Goal: Transaction & Acquisition: Purchase product/service

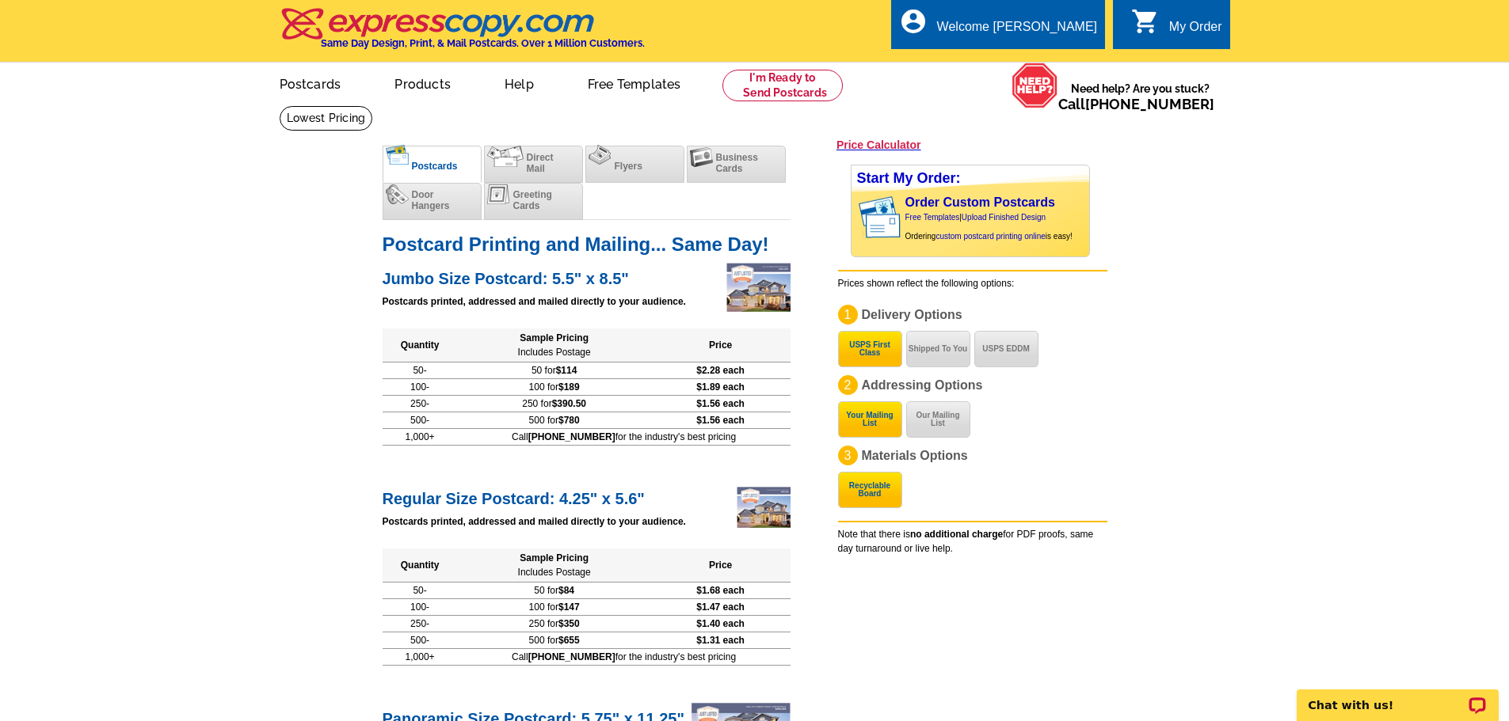
click at [527, 282] on h2 "Jumbo Size Postcard: 5.5" x 8.5"" at bounding box center [587, 276] width 408 height 23
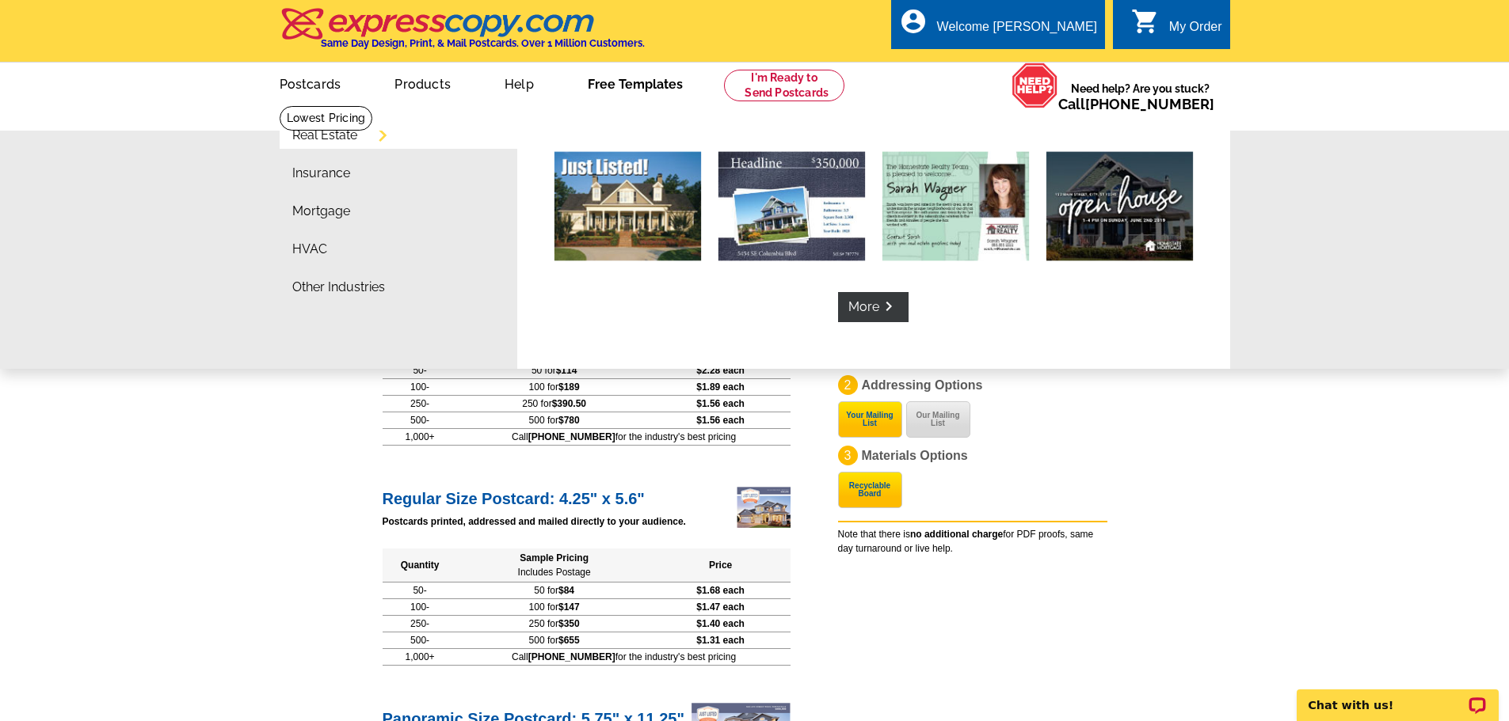
drag, startPoint x: 619, startPoint y: 82, endPoint x: 1125, endPoint y: 520, distance: 668.7
click at [1125, 520] on div "Start My Order: Order Custom Postcards Free Templates | Upload Finished Design …" at bounding box center [986, 354] width 297 height 404
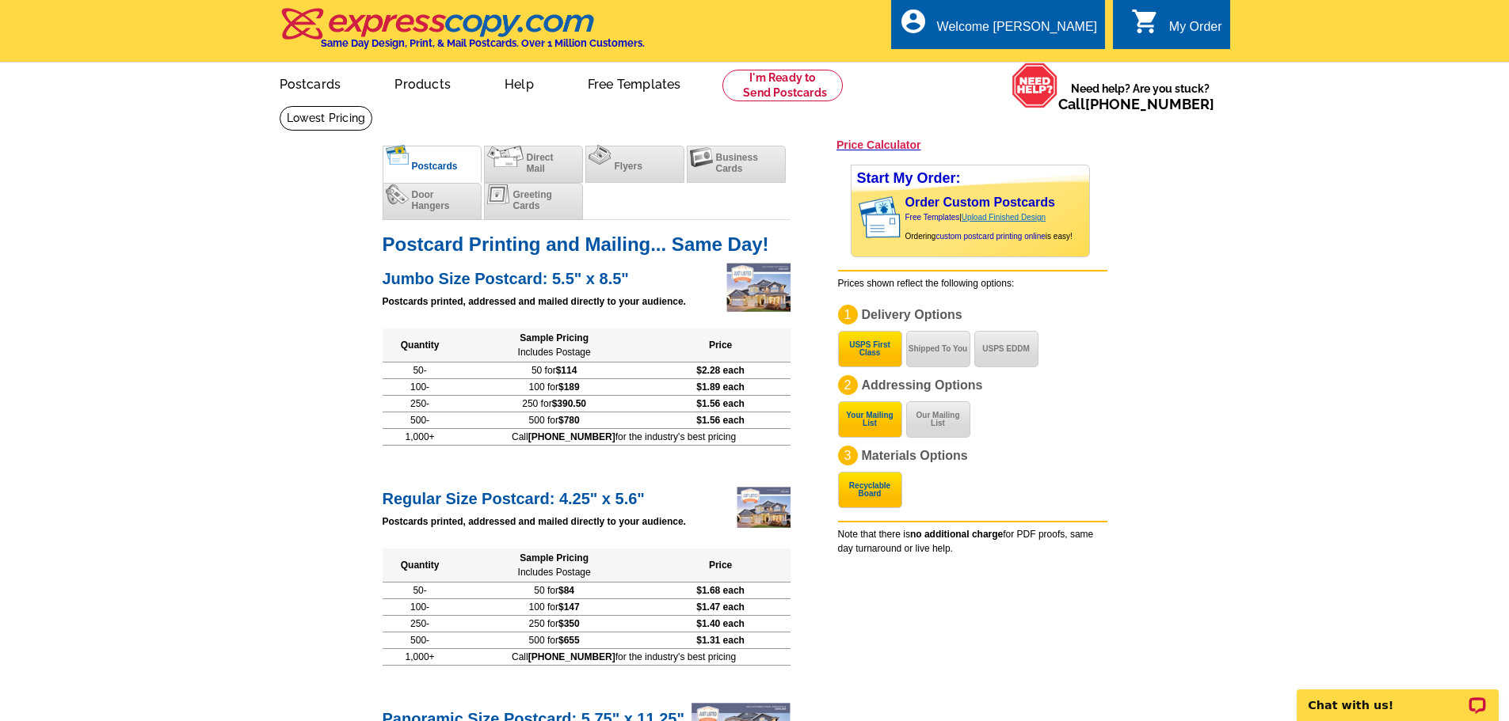
click at [1006, 220] on link "Upload Finished Design" at bounding box center [1003, 217] width 84 height 9
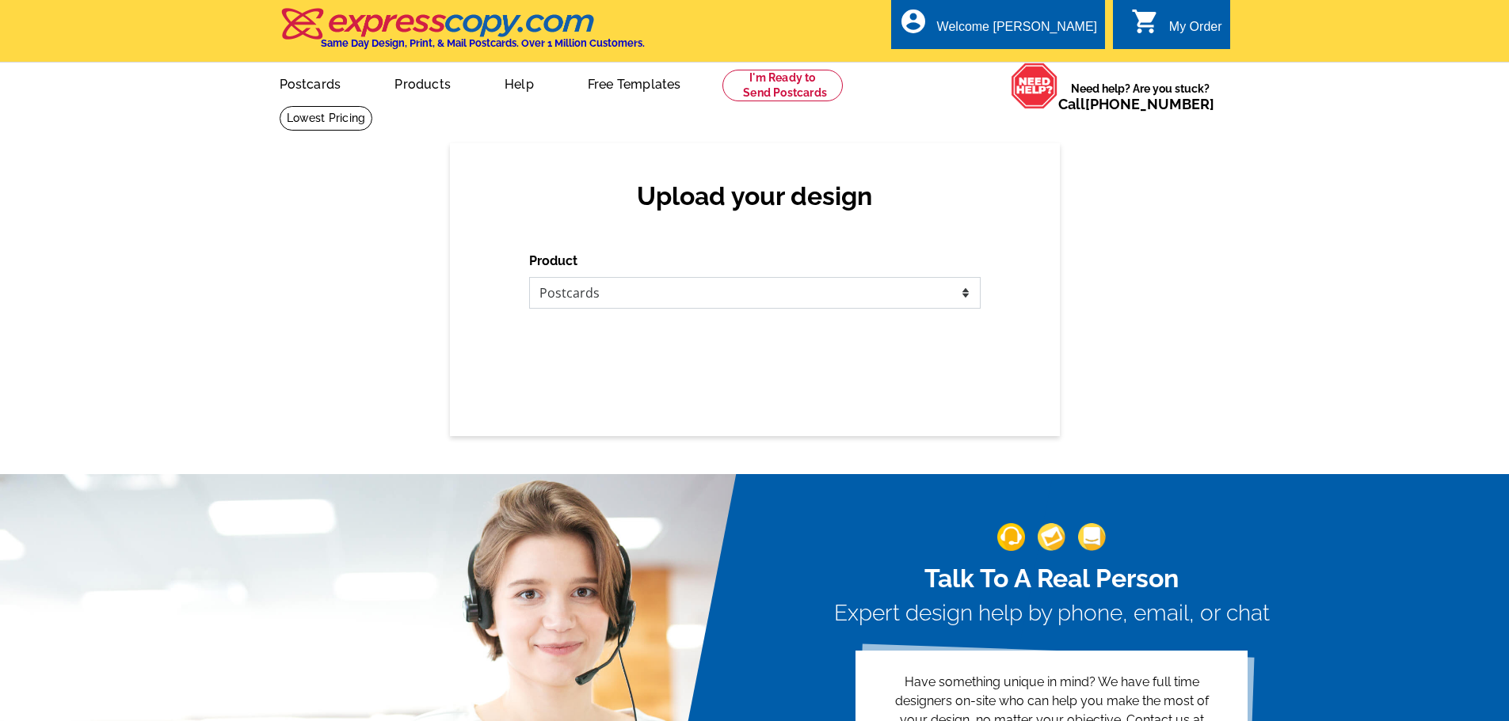
click at [839, 295] on select "Please select the type of file... Postcards Business Cards Letters and flyers G…" at bounding box center [754, 293] width 451 height 32
click at [1125, 344] on div "Upload your design Product Please select the type of file... Postcards Business…" at bounding box center [754, 289] width 1509 height 293
click at [704, 367] on div "Upload your design Product Please select the type of file... Postcards Business…" at bounding box center [755, 289] width 610 height 293
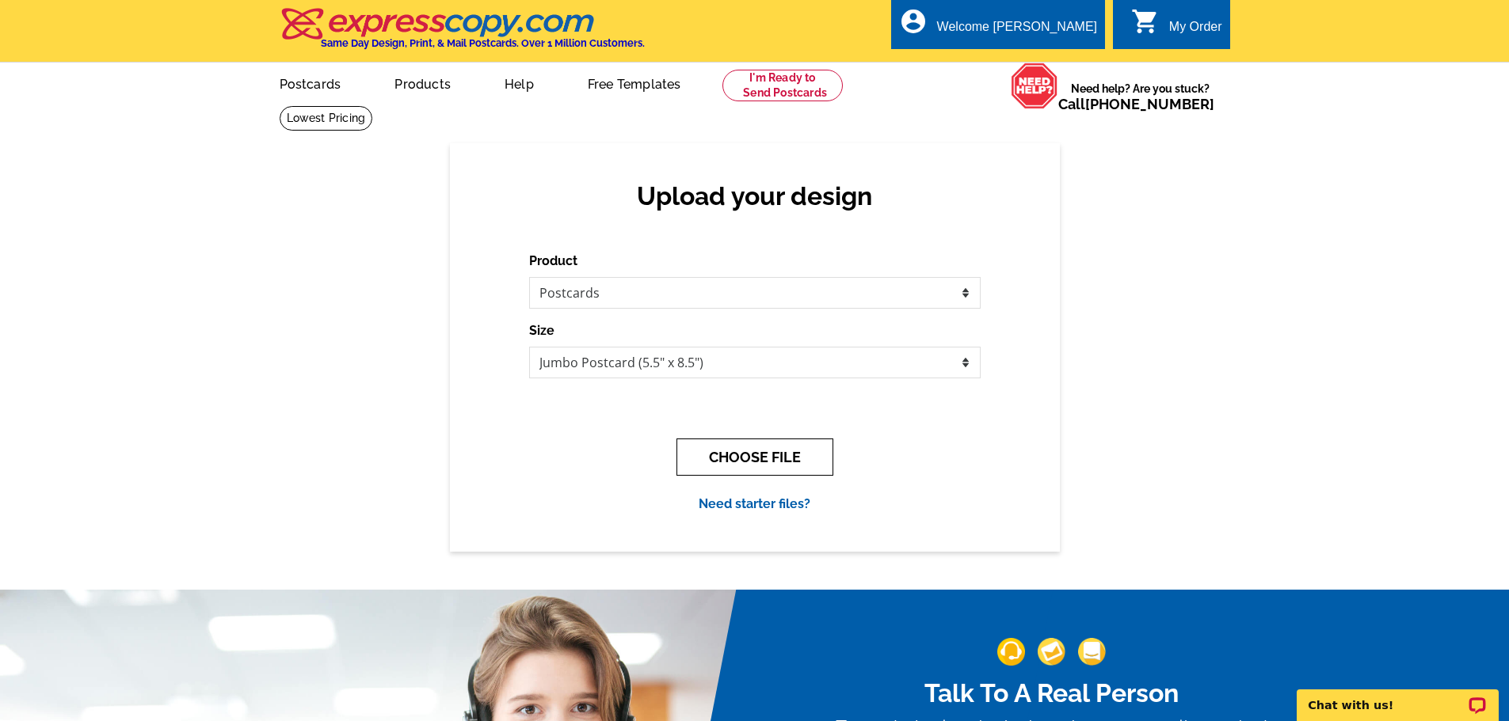
click at [783, 461] on button "CHOOSE FILE" at bounding box center [754, 457] width 157 height 37
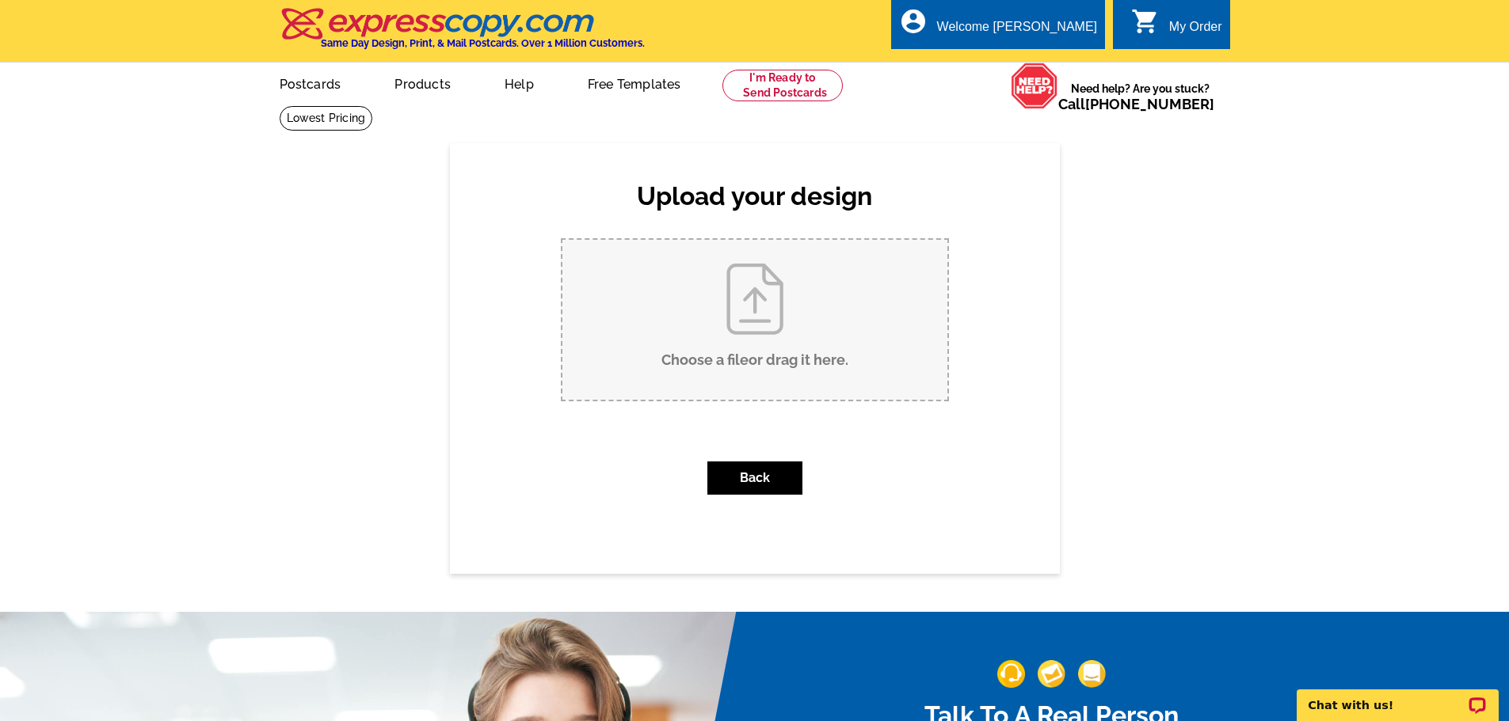
click at [625, 94] on link "Free Templates" at bounding box center [634, 82] width 144 height 37
click at [625, 92] on link "Free Templates" at bounding box center [634, 82] width 144 height 37
